Goal: Task Accomplishment & Management: Manage account settings

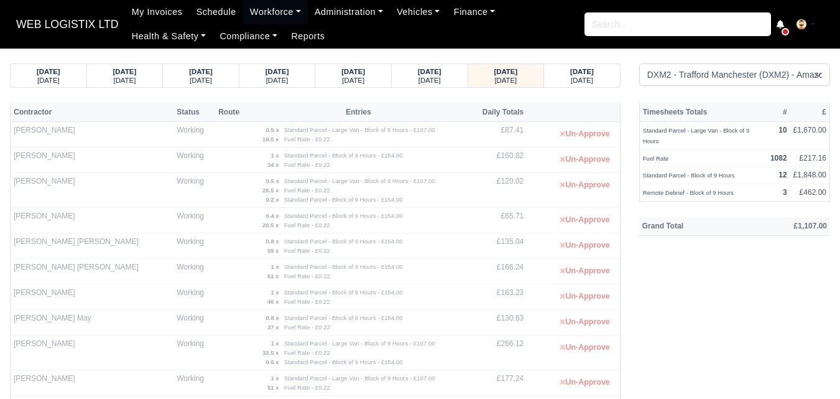
select select "1"
click at [256, 12] on link "Workforce" at bounding box center [275, 12] width 65 height 24
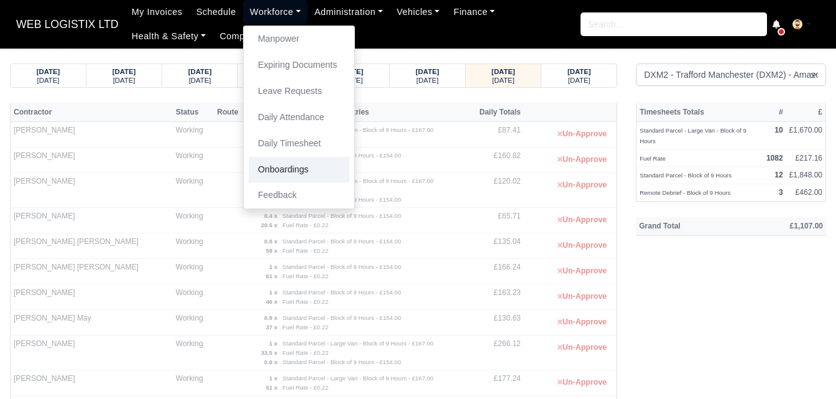
click at [285, 157] on link "Onboardings" at bounding box center [299, 170] width 101 height 26
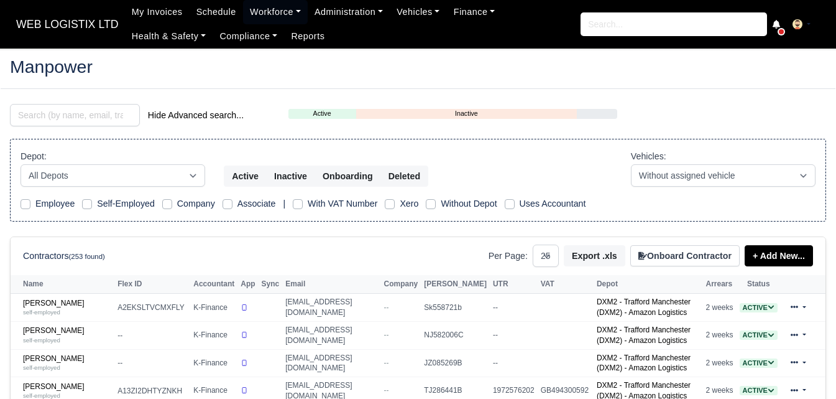
select select "25"
click at [87, 117] on input "search" at bounding box center [75, 115] width 130 height 22
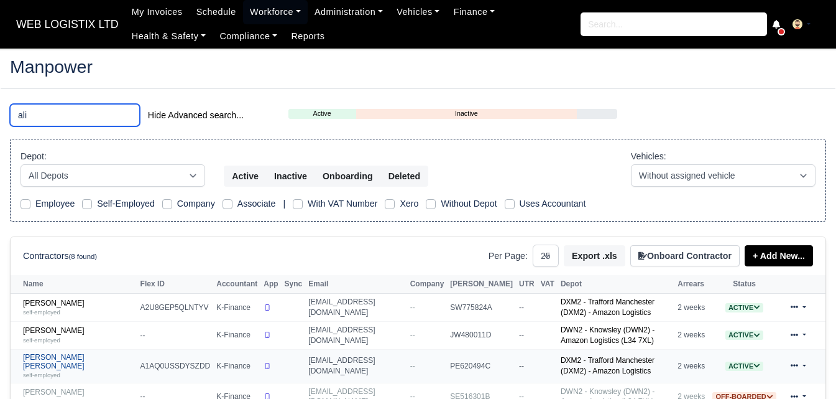
type input "ali"
click at [66, 362] on link "SYED MUHAMMAD ALI self-employed" at bounding box center [78, 366] width 111 height 27
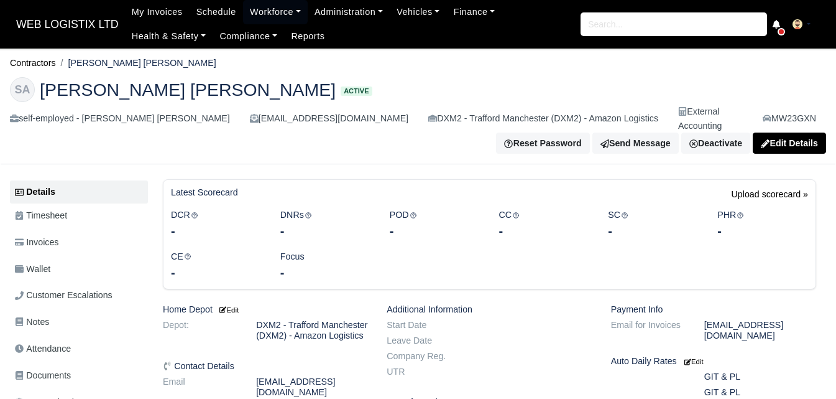
click at [103, 81] on span "[PERSON_NAME] [PERSON_NAME]" at bounding box center [188, 89] width 296 height 17
click at [75, 63] on li "[PERSON_NAME] [PERSON_NAME]" at bounding box center [136, 63] width 160 height 14
drag, startPoint x: 72, startPoint y: 60, endPoint x: 162, endPoint y: 62, distance: 89.5
click at [162, 62] on li "[PERSON_NAME] [PERSON_NAME]" at bounding box center [136, 63] width 160 height 14
copy li "[PERSON_NAME] [PERSON_NAME]"
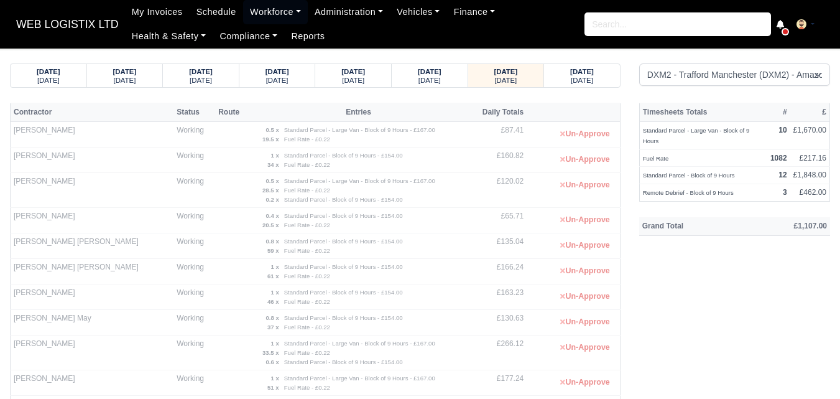
select select "1"
click at [646, 219] on th "Grand Total" at bounding box center [691, 226] width 104 height 19
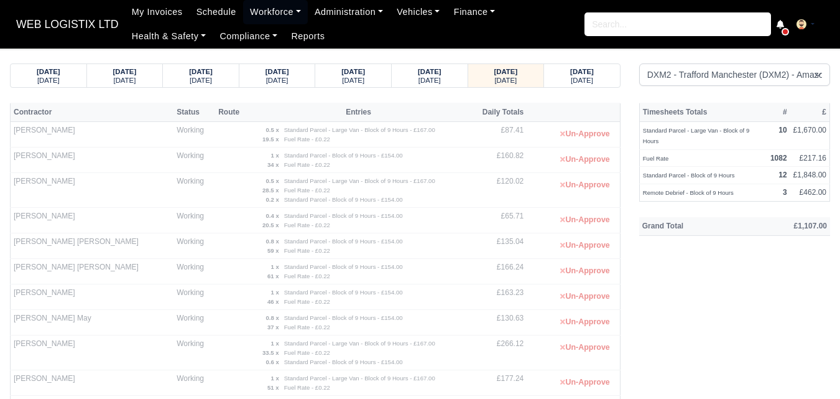
click at [673, 217] on th "Grand Total" at bounding box center [691, 226] width 104 height 19
click at [672, 221] on th "Grand Total" at bounding box center [691, 226] width 104 height 19
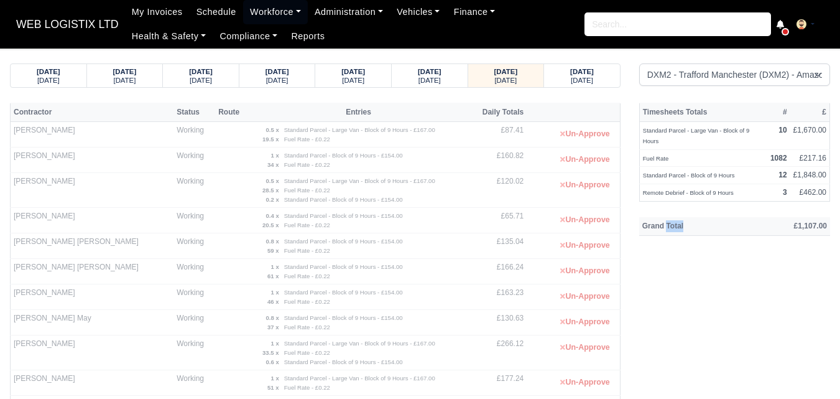
click at [672, 221] on th "Grand Total" at bounding box center [691, 226] width 104 height 19
click at [808, 217] on th "£1,107.00" at bounding box center [787, 226] width 86 height 19
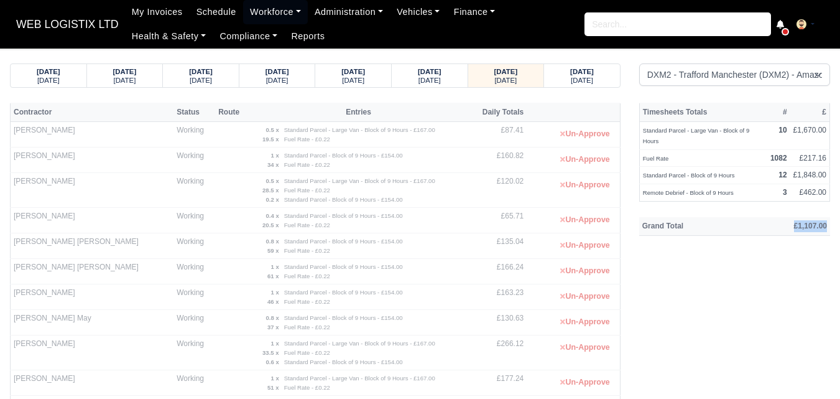
click at [801, 217] on th "£1,107.00" at bounding box center [787, 226] width 86 height 19
drag, startPoint x: 798, startPoint y: 213, endPoint x: 799, endPoint y: 247, distance: 33.6
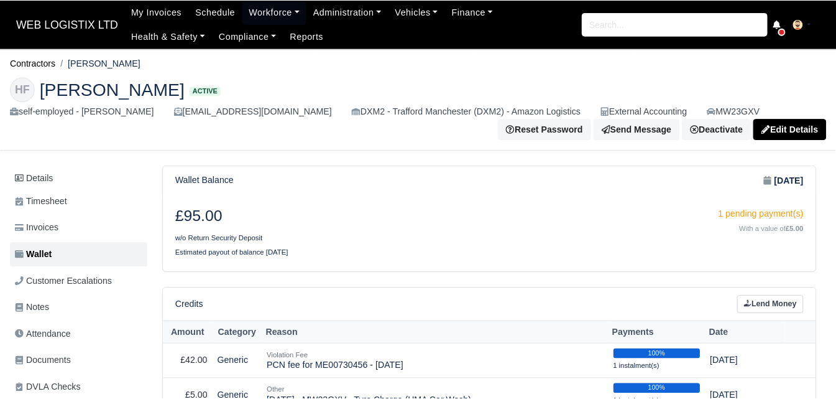
scroll to position [177, 0]
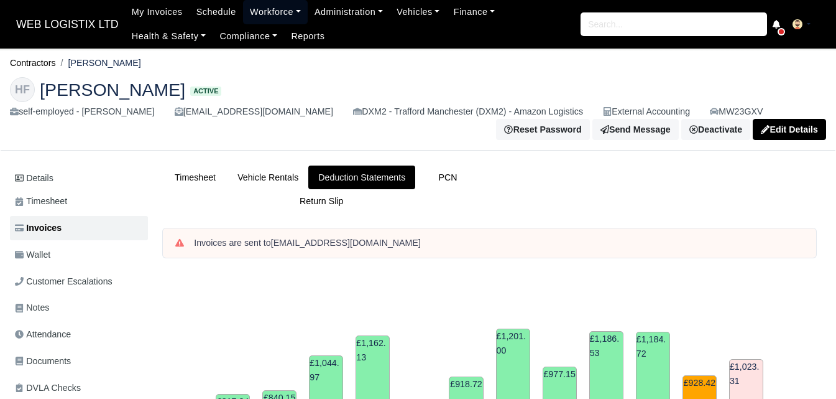
click at [263, 14] on link "Workforce" at bounding box center [275, 12] width 65 height 24
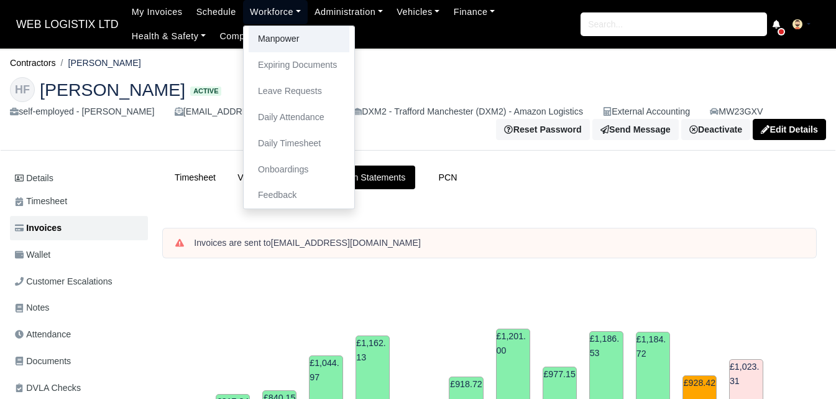
click at [267, 42] on link "Manpower" at bounding box center [299, 39] width 101 height 26
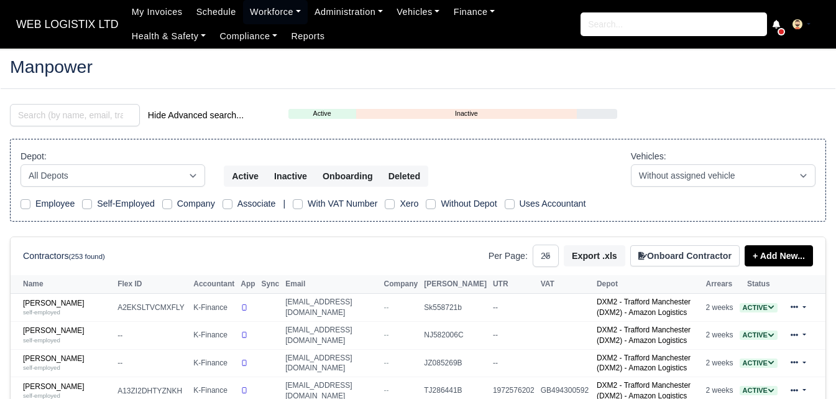
select select "25"
click at [70, 114] on input "search" at bounding box center [75, 115] width 130 height 22
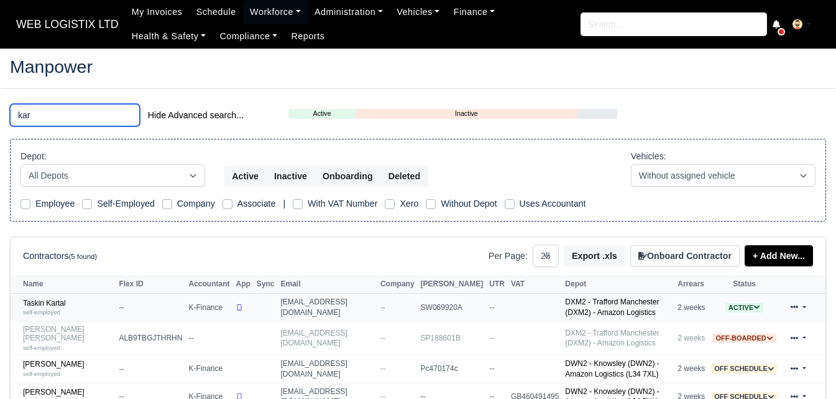
type input "kar"
click at [63, 298] on td "Taskin Kartal self-employed" at bounding box center [63, 307] width 105 height 28
click at [47, 307] on link "Taskin Kartal self-employed" at bounding box center [68, 307] width 90 height 18
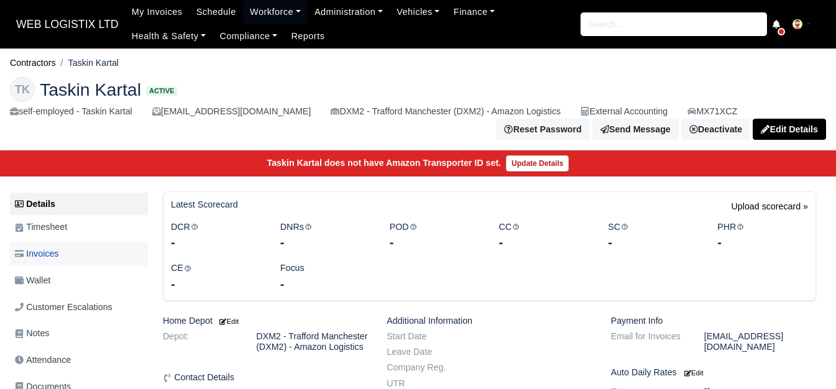
click at [79, 252] on link "Invoices" at bounding box center [79, 254] width 138 height 24
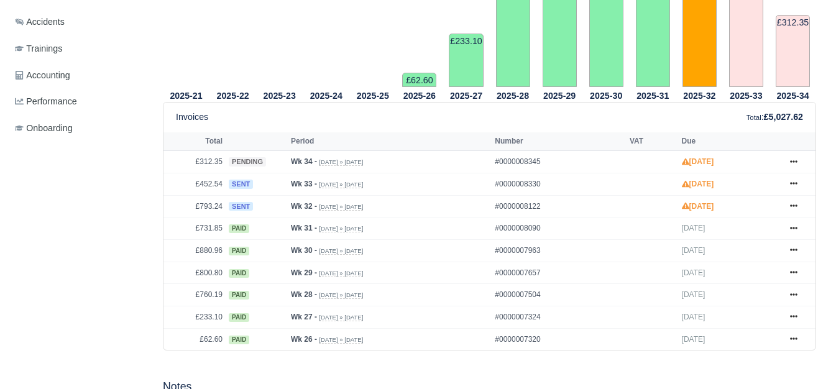
scroll to position [478, 0]
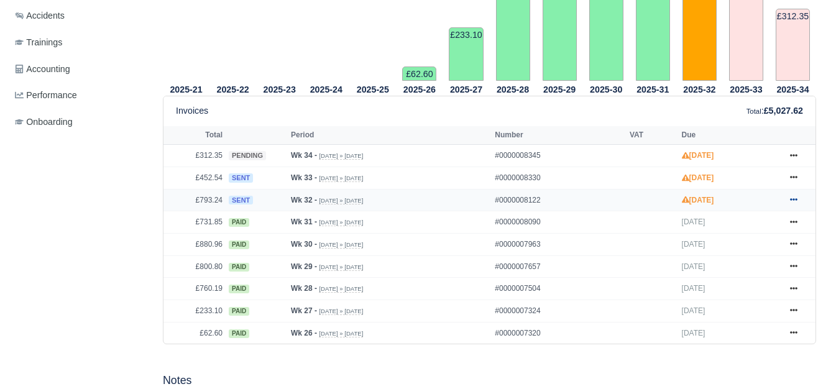
click at [795, 198] on link at bounding box center [794, 201] width 19 height 16
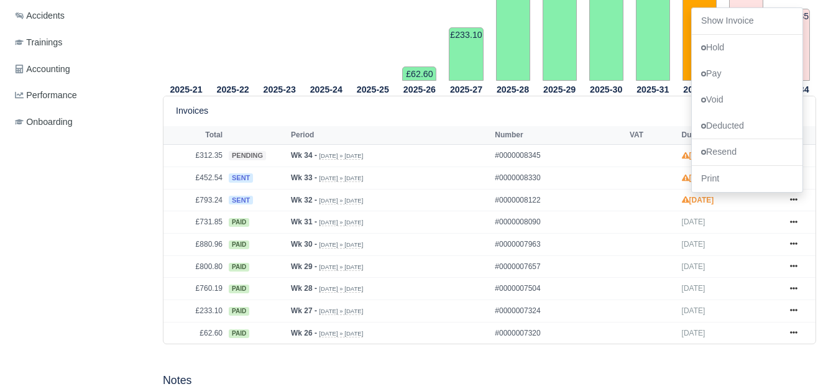
click at [515, 113] on div "Invoices Total : £5,027.62" at bounding box center [489, 111] width 627 height 14
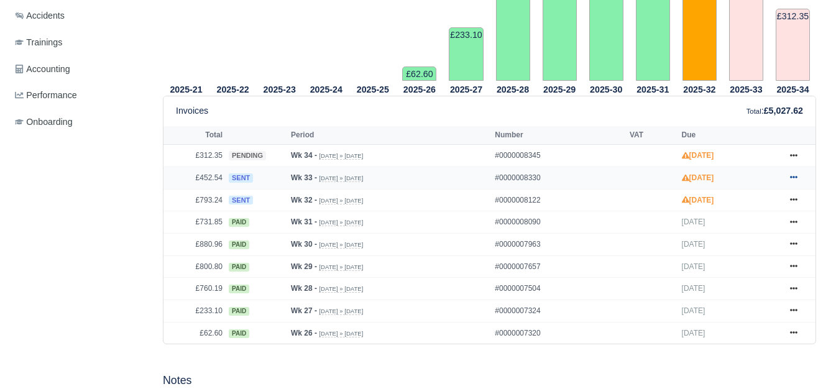
click at [793, 178] on icon at bounding box center [793, 176] width 7 height 7
click at [795, 154] on icon at bounding box center [793, 155] width 7 height 7
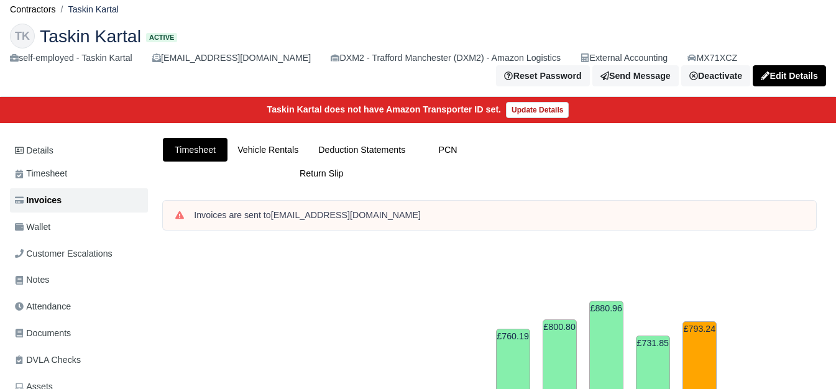
scroll to position [22, 0]
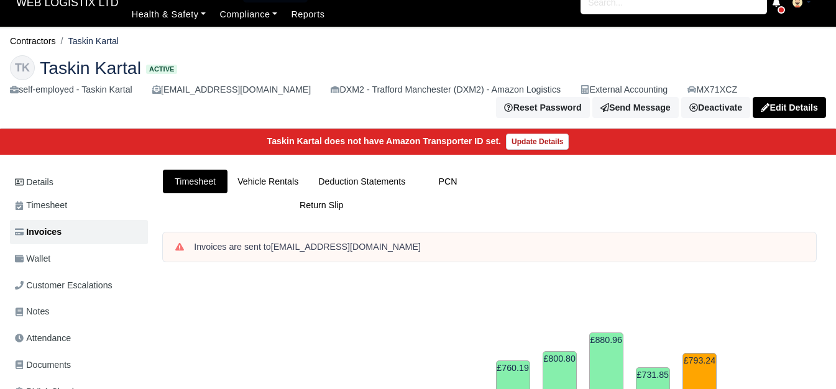
drag, startPoint x: 72, startPoint y: 8, endPoint x: 122, endPoint y: 38, distance: 58.5
click at [122, 38] on ol "Contractors Taskin Kartal" at bounding box center [418, 41] width 816 height 19
copy li "Taskin Kartal"
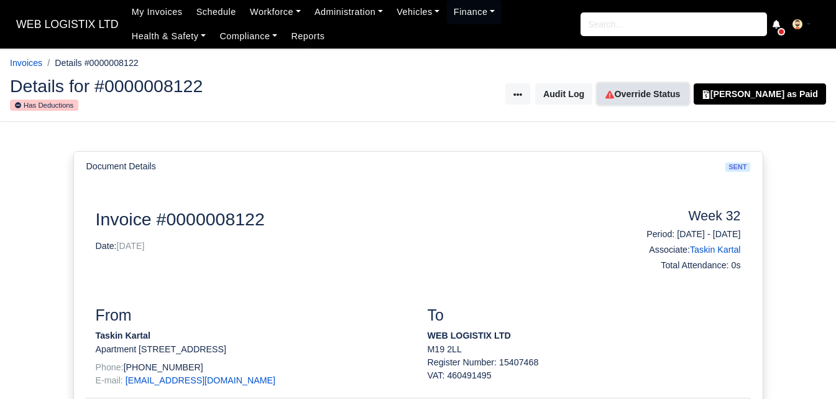
click at [668, 96] on link "Override Status" at bounding box center [642, 93] width 91 height 21
click at [662, 93] on link "Override Status" at bounding box center [642, 93] width 91 height 21
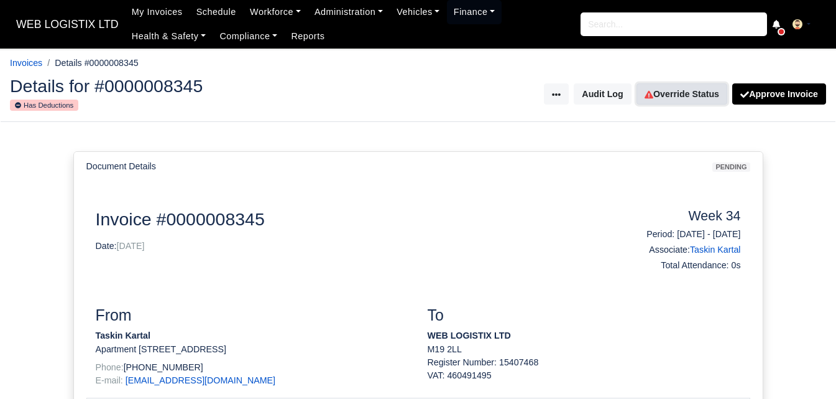
click at [667, 103] on link "Override Status" at bounding box center [682, 93] width 91 height 21
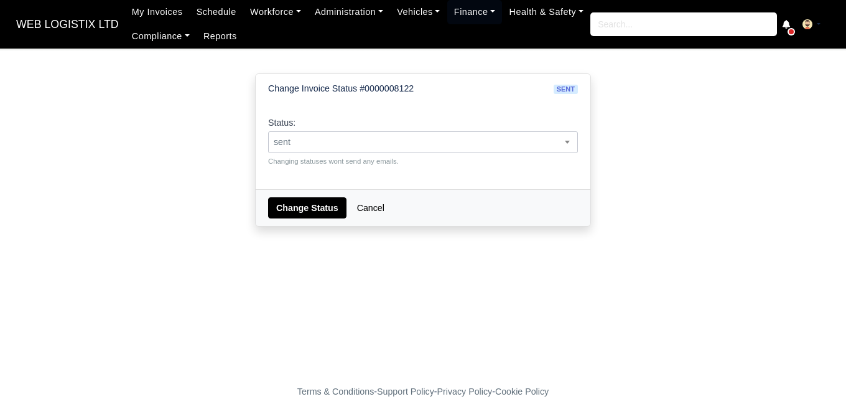
drag, startPoint x: 0, startPoint y: 0, endPoint x: 486, endPoint y: 133, distance: 504.1
click at [486, 134] on span "sent" at bounding box center [423, 142] width 308 height 16
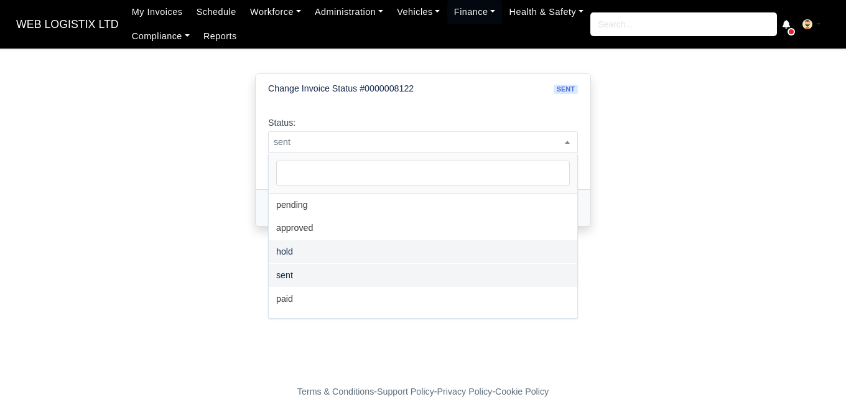
select select "hold"
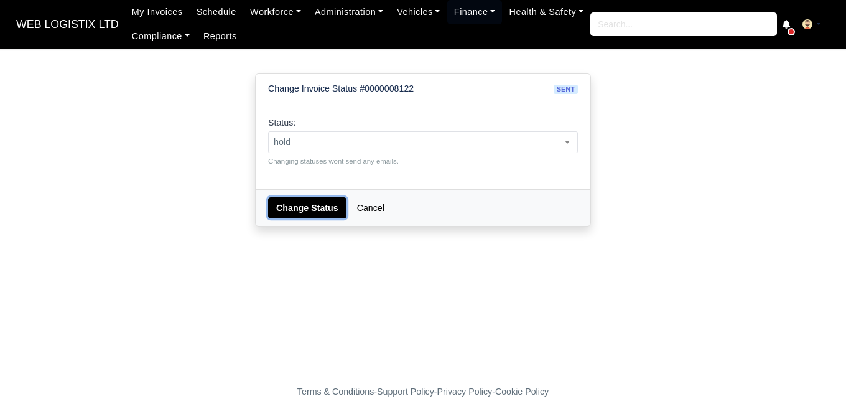
click at [290, 206] on button "Change Status" at bounding box center [307, 207] width 78 height 21
click at [350, 143] on span "pending" at bounding box center [423, 142] width 308 height 16
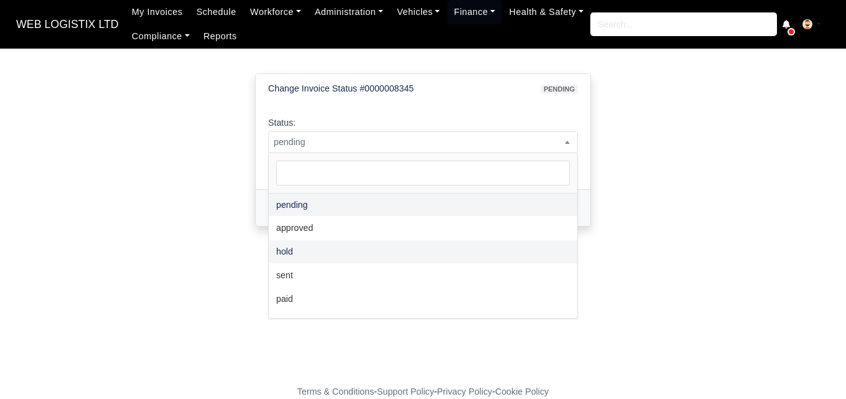
select select "hold"
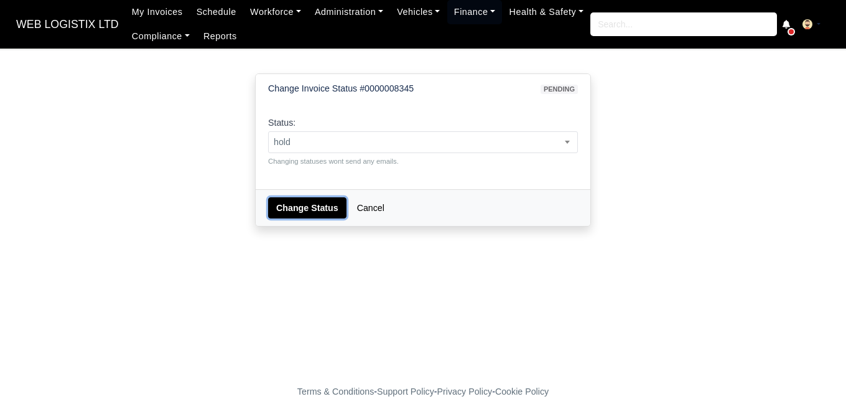
click at [297, 207] on button "Change Status" at bounding box center [307, 207] width 78 height 21
click at [362, 144] on span "sent" at bounding box center [423, 142] width 308 height 16
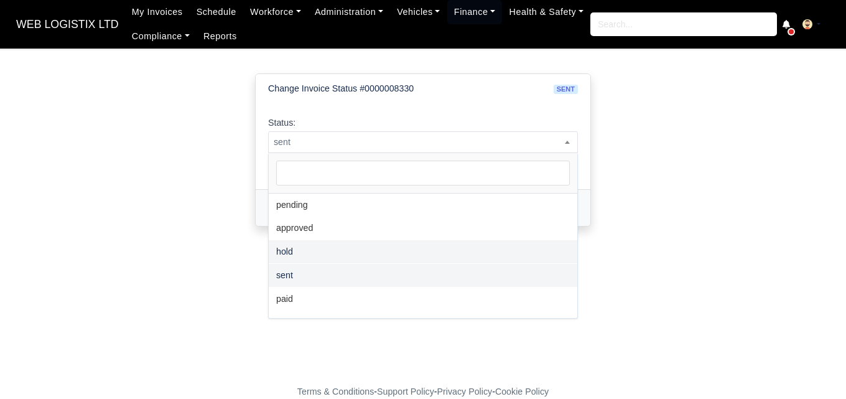
select select "hold"
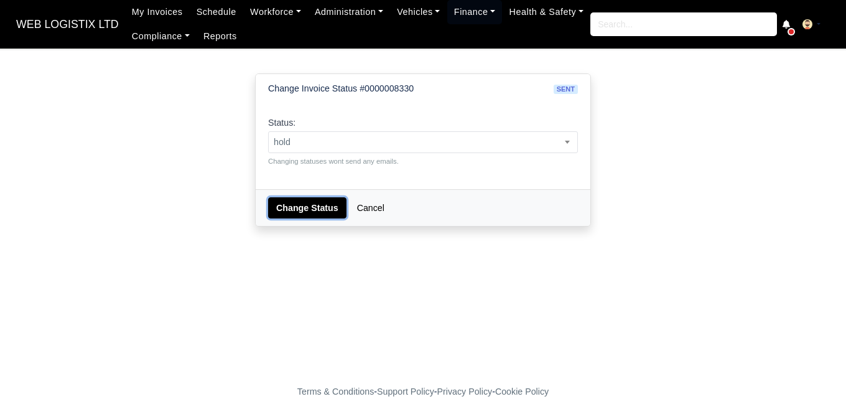
click at [297, 213] on button "Change Status" at bounding box center [307, 207] width 78 height 21
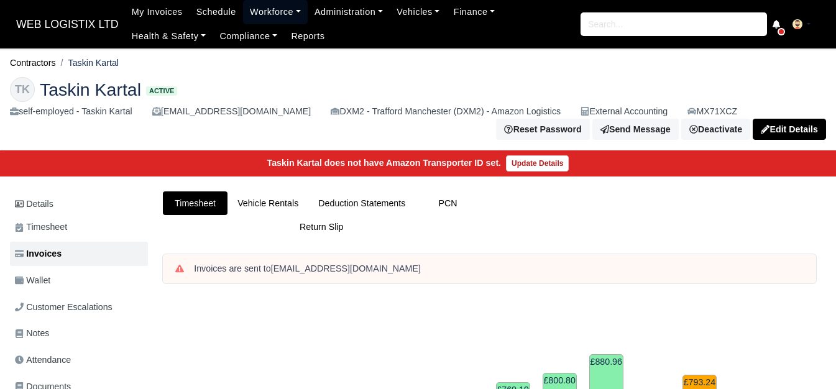
click at [268, 2] on link "Workforce" at bounding box center [275, 12] width 65 height 24
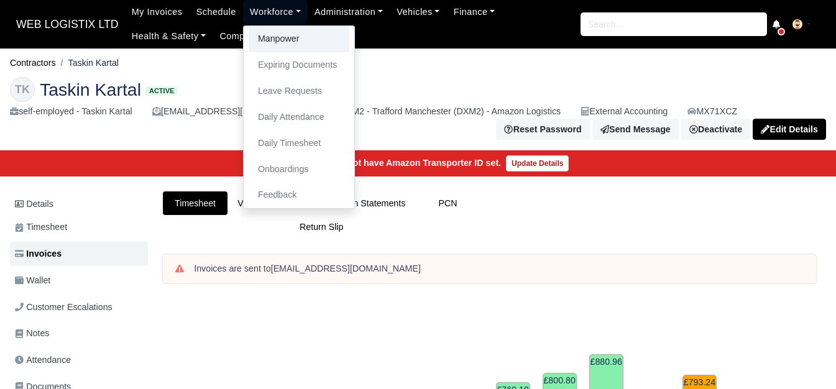
click at [269, 27] on link "Manpower" at bounding box center [299, 39] width 101 height 26
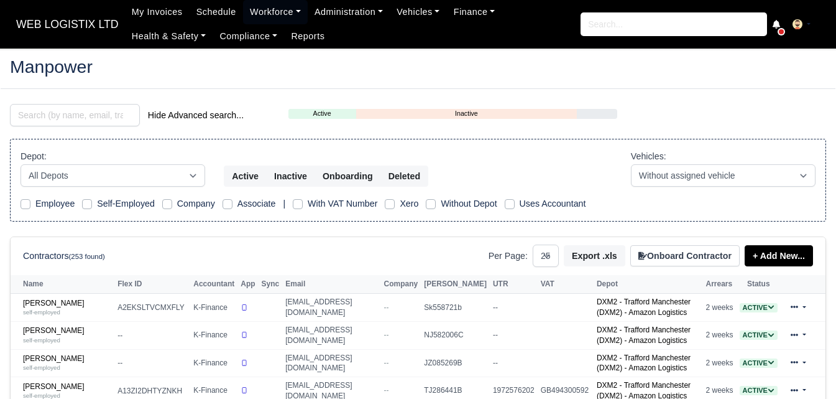
select select "25"
